Goal: Task Accomplishment & Management: Use online tool/utility

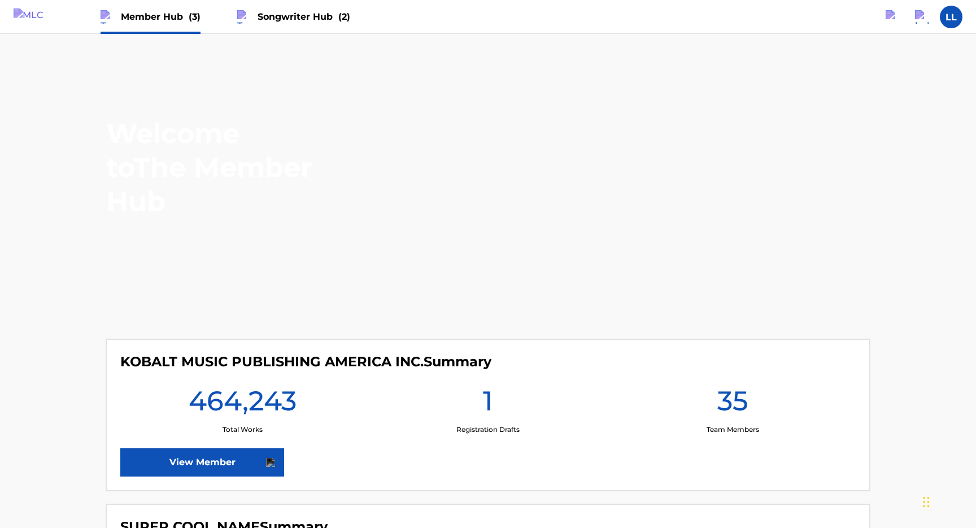
click at [329, 22] on span "Songwriter Hub (2)" at bounding box center [304, 16] width 93 height 13
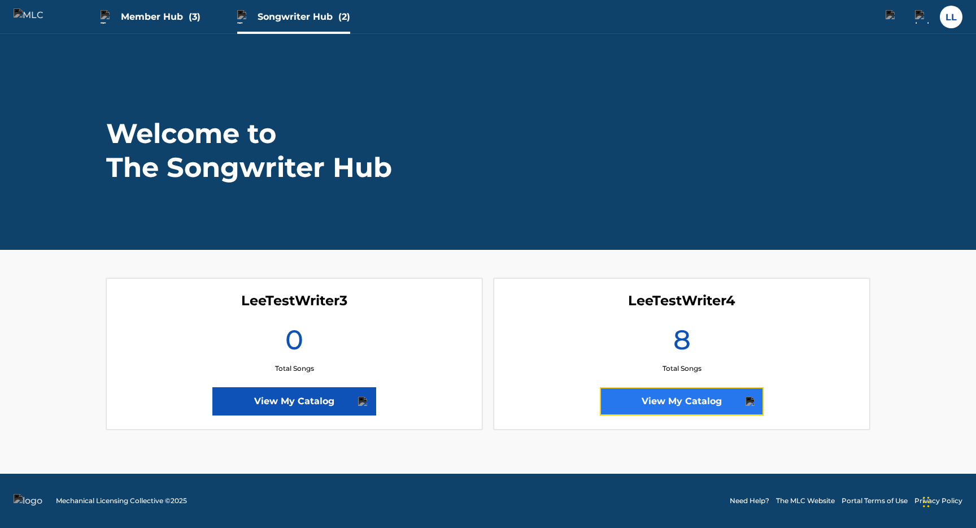
click at [644, 408] on link "View My Catalog" at bounding box center [682, 401] width 164 height 28
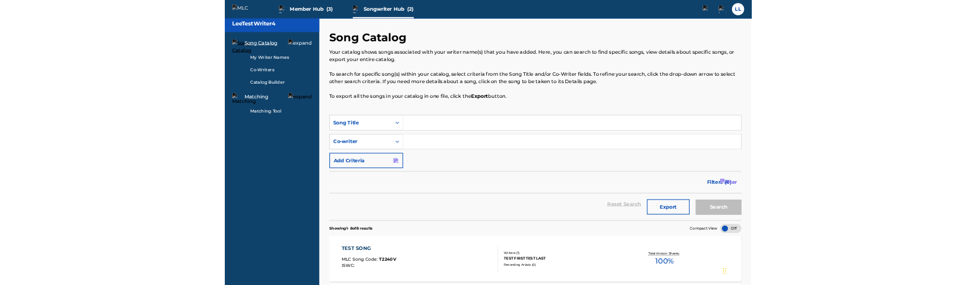
scroll to position [5, 0]
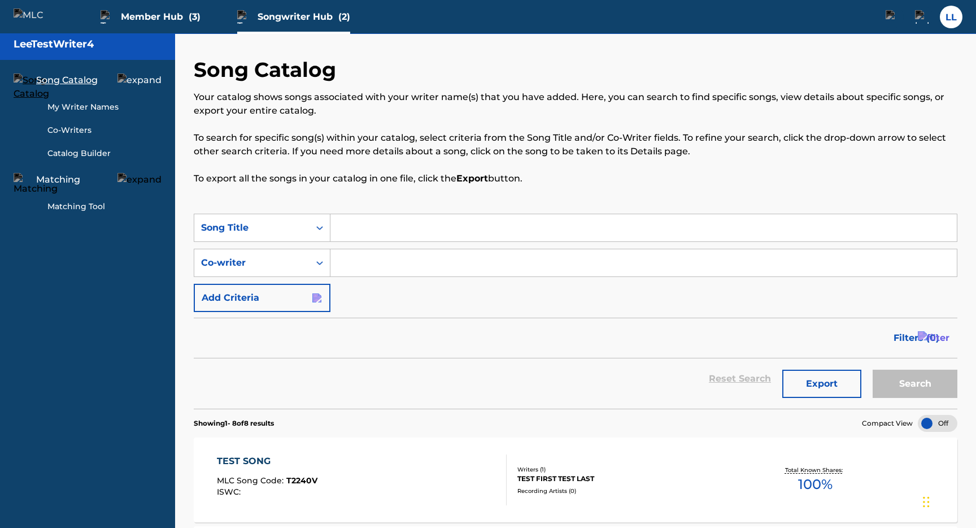
click at [257, 77] on h2 "Song Catalog" at bounding box center [268, 69] width 148 height 25
click at [254, 125] on div "Your catalog shows songs associated with your writer name(s) that you have adde…" at bounding box center [576, 137] width 764 height 95
click at [264, 69] on h2 "Song Catalog" at bounding box center [268, 69] width 148 height 25
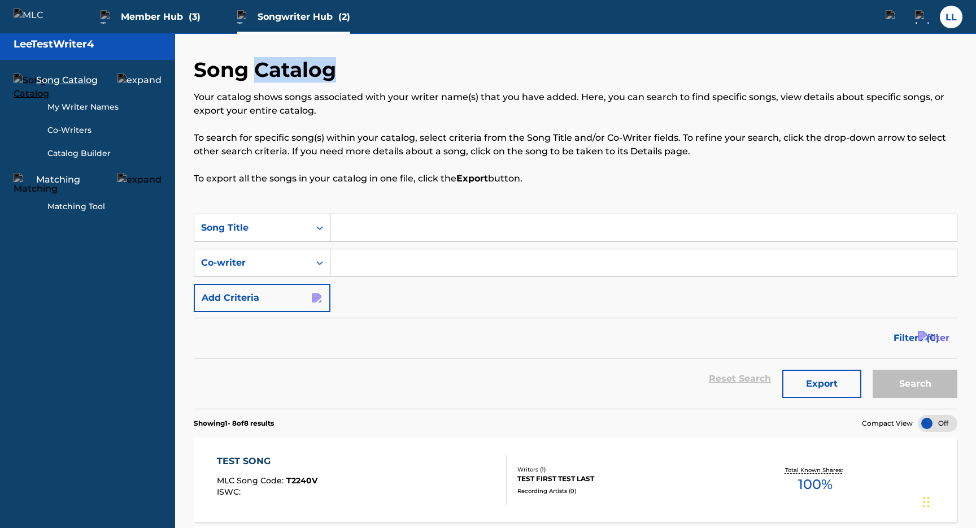
click at [264, 69] on h2 "Song Catalog" at bounding box center [268, 69] width 148 height 25
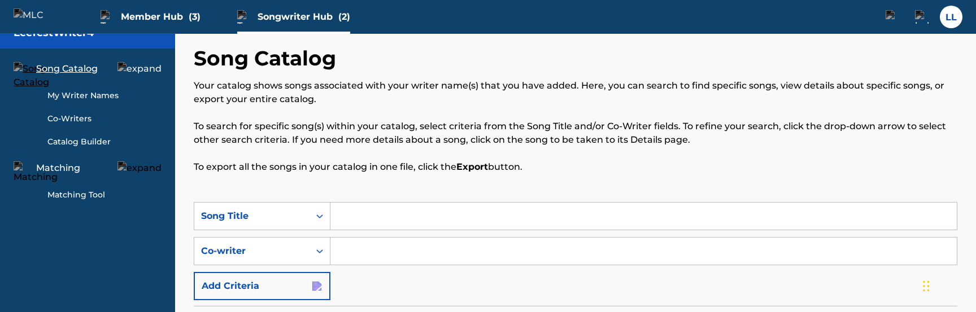
scroll to position [49, 0]
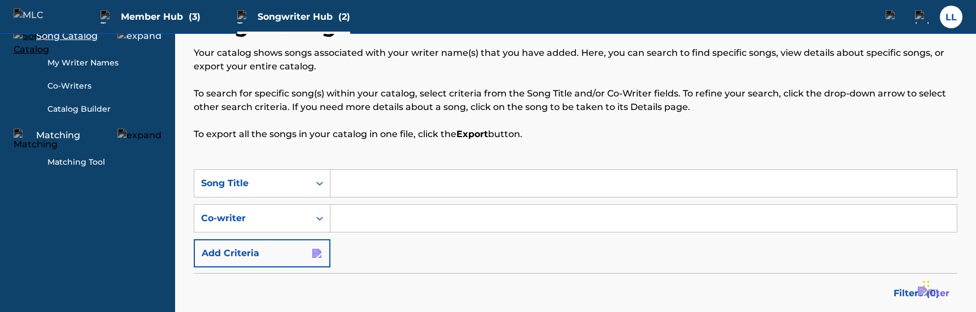
click at [94, 161] on link "Matching Tool" at bounding box center [104, 162] width 114 height 12
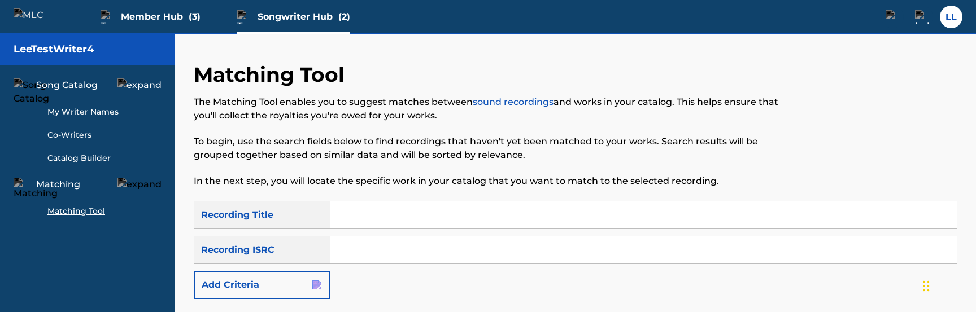
click at [298, 79] on h2 "Matching Tool" at bounding box center [272, 74] width 156 height 25
click at [82, 111] on link "My Writer Names" at bounding box center [104, 112] width 114 height 12
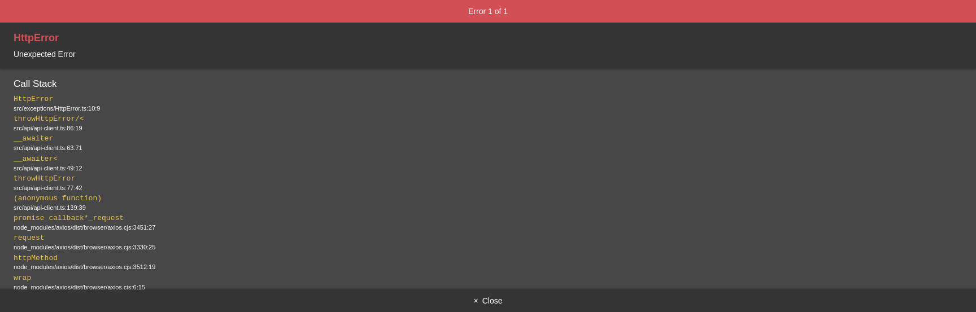
click at [503, 299] on button "× Close" at bounding box center [488, 301] width 976 height 23
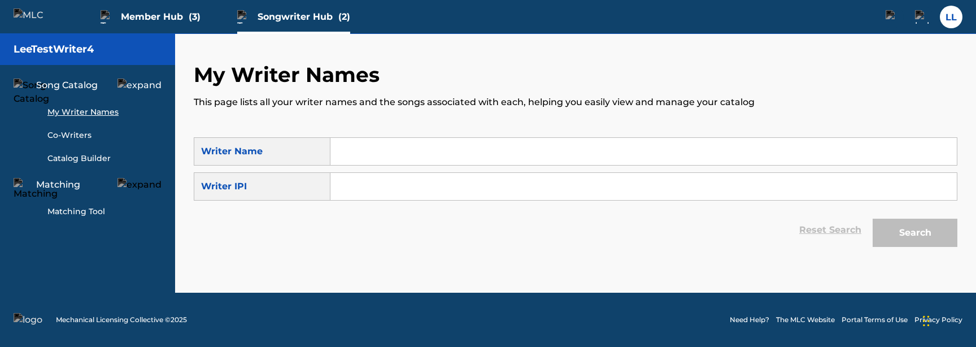
click at [433, 271] on div "My Writer Names This page lists all your writer names and the songs associated …" at bounding box center [575, 177] width 791 height 230
click at [417, 234] on div "Reset Search Search" at bounding box center [576, 229] width 764 height 45
click at [85, 210] on link "Matching Tool" at bounding box center [104, 212] width 114 height 12
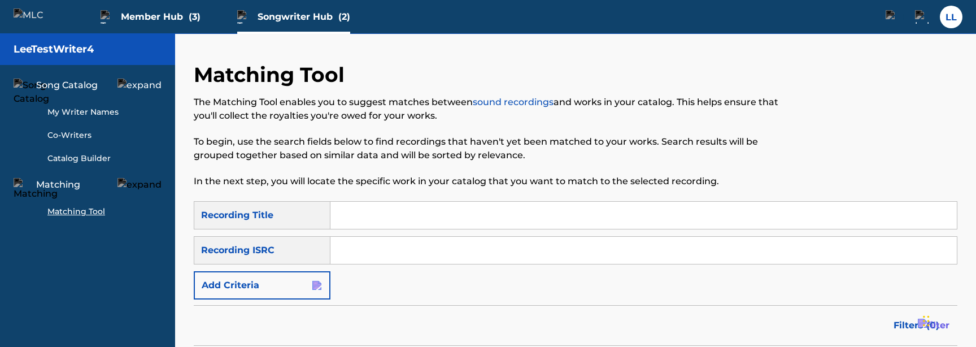
click at [291, 82] on h2 "Matching Tool" at bounding box center [272, 74] width 156 height 25
click at [277, 108] on p "The Matching Tool enables you to suggest matches between sound recordings and w…" at bounding box center [488, 108] width 588 height 27
click at [274, 110] on p "The Matching Tool enables you to suggest matches between sound recordings and w…" at bounding box center [488, 108] width 588 height 27
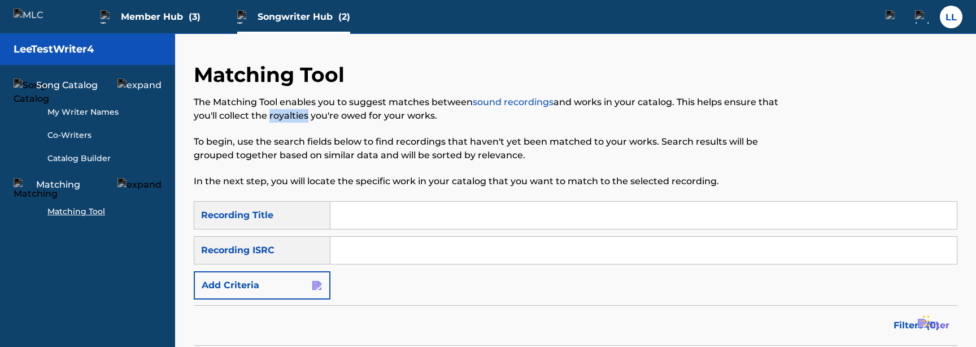
click at [274, 110] on p "The Matching Tool enables you to suggest matches between sound recordings and w…" at bounding box center [488, 108] width 588 height 27
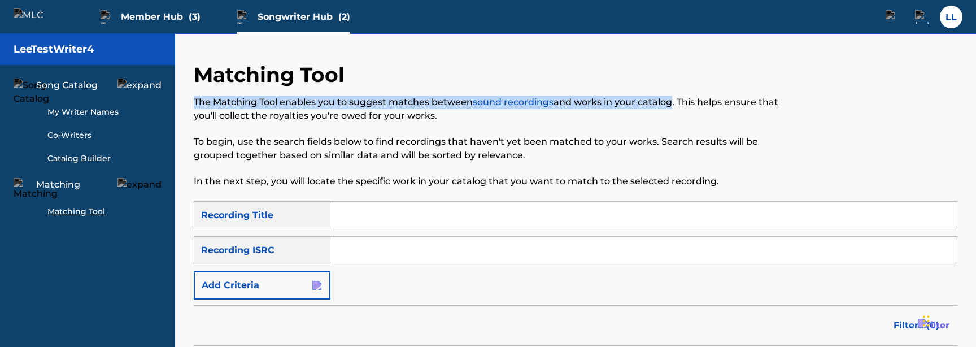
drag, startPoint x: 196, startPoint y: 100, endPoint x: 675, endPoint y: 101, distance: 479.0
click at [675, 101] on p "The Matching Tool enables you to suggest matches between sound recordings and w…" at bounding box center [488, 108] width 588 height 27
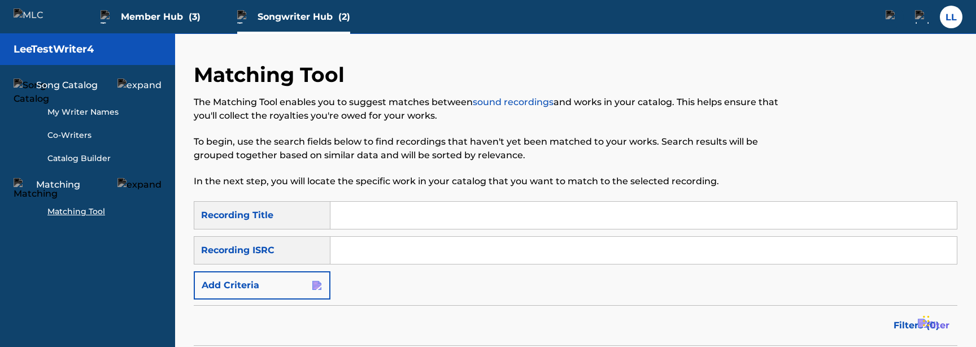
click at [415, 127] on div "The Matching Tool enables you to suggest matches between sound recordings and w…" at bounding box center [488, 141] width 588 height 93
